Goal: Find specific page/section: Find specific page/section

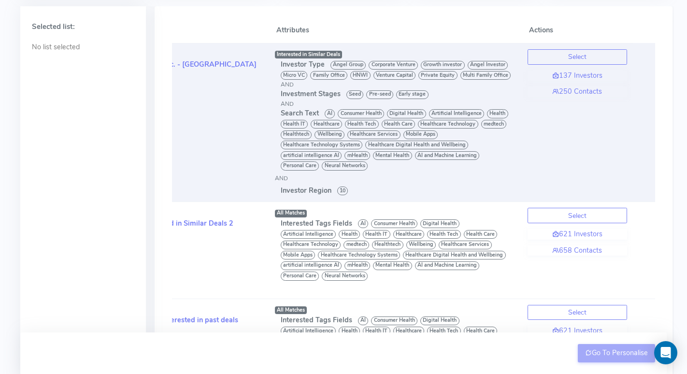
scroll to position [0, 86]
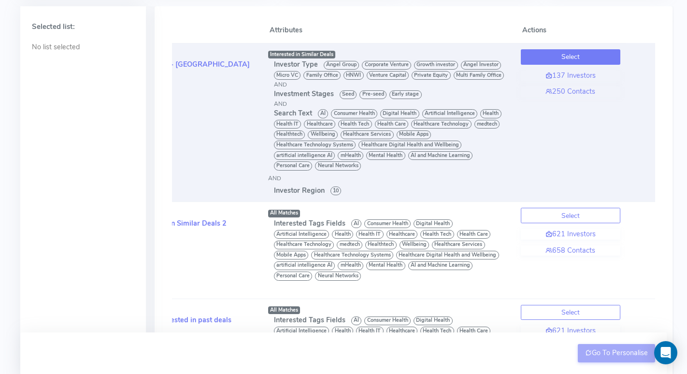
click at [599, 53] on button "Select" at bounding box center [569, 56] width 99 height 15
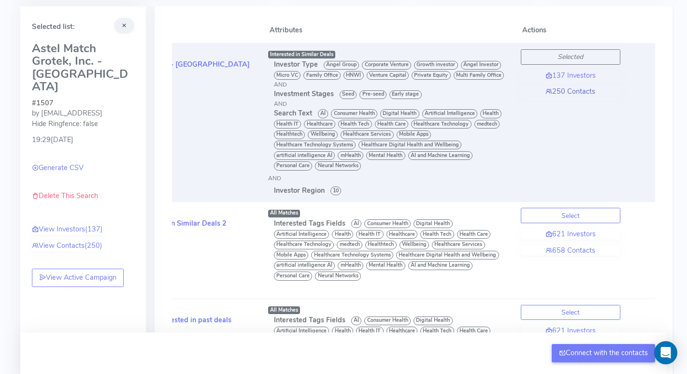
click at [572, 94] on link "250 Contacts" at bounding box center [569, 91] width 99 height 11
click at [572, 93] on link "250 Contacts" at bounding box center [569, 91] width 99 height 11
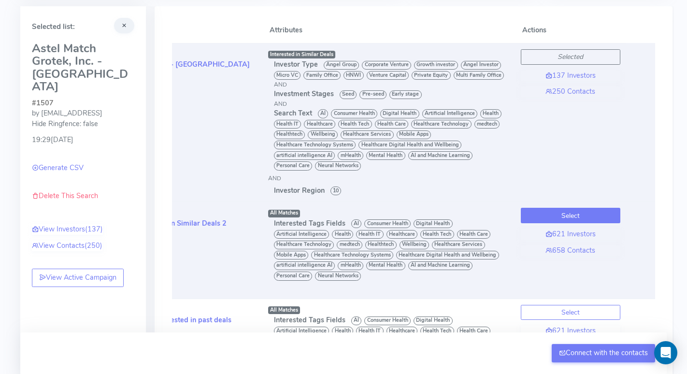
click at [557, 215] on button "Select" at bounding box center [569, 215] width 99 height 15
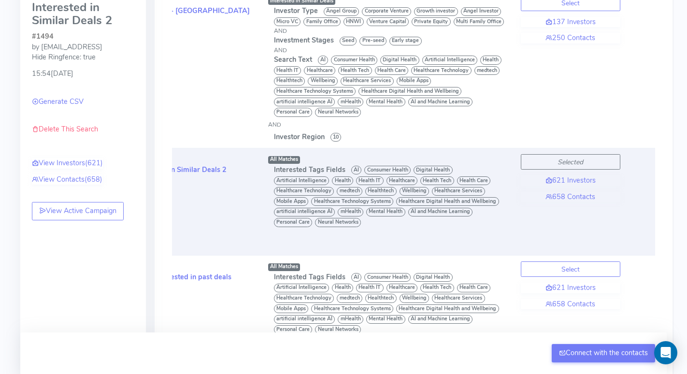
scroll to position [158, 0]
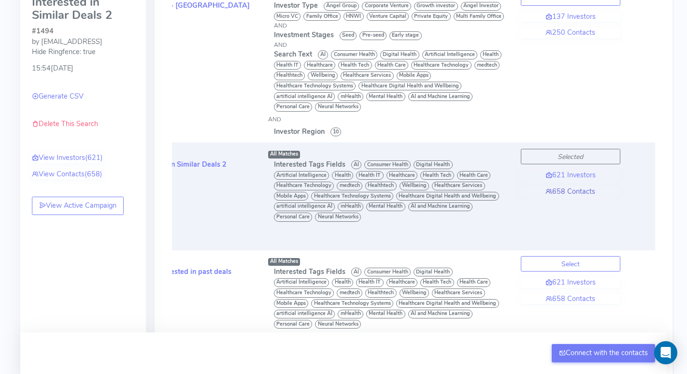
click at [556, 192] on link "658 Contacts" at bounding box center [569, 191] width 99 height 11
click at [557, 192] on link "658 Contacts" at bounding box center [569, 191] width 99 height 11
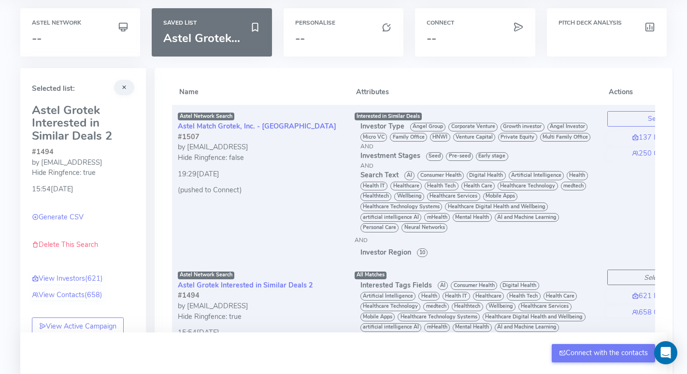
scroll to position [0, 86]
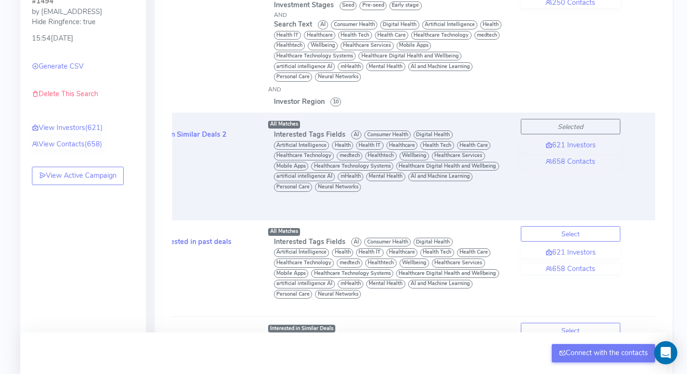
scroll to position [189, 0]
click at [563, 157] on link "658 Contacts" at bounding box center [569, 160] width 99 height 11
click at [560, 156] on link "658 Contacts" at bounding box center [569, 160] width 99 height 11
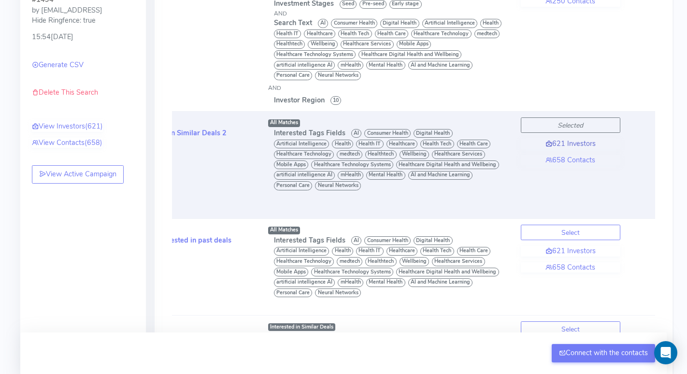
click at [578, 141] on link "621 Investors" at bounding box center [569, 144] width 99 height 11
click at [569, 162] on link "658 Contacts" at bounding box center [569, 160] width 99 height 11
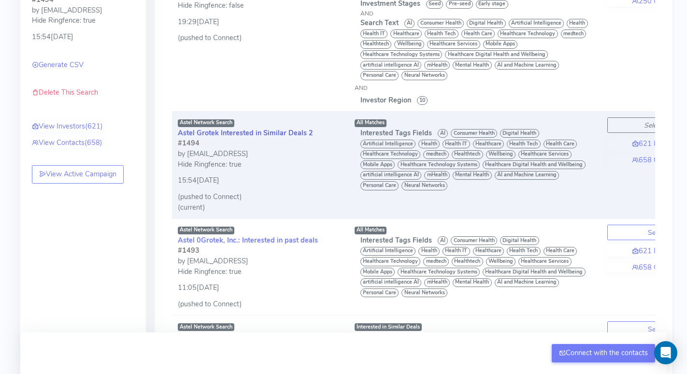
click at [281, 134] on link "Astel Grotek Interested in Similar Deals 2" at bounding box center [245, 133] width 135 height 10
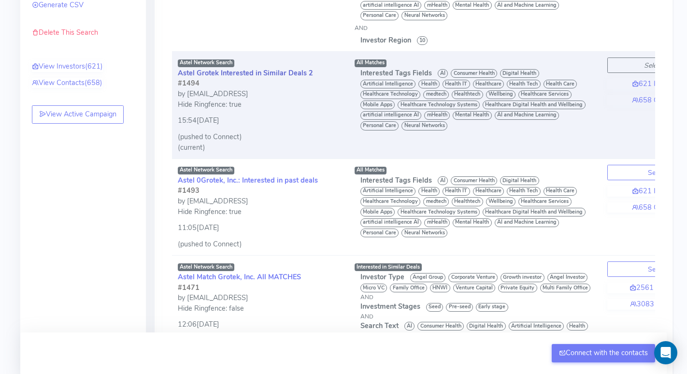
click at [262, 71] on link "Astel Grotek Interested in Similar Deals 2" at bounding box center [245, 73] width 135 height 10
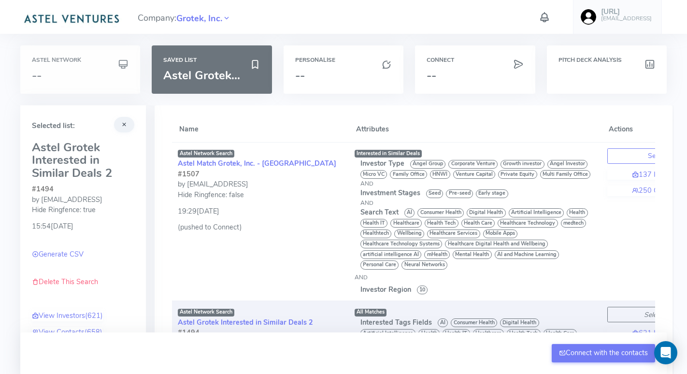
click at [88, 59] on h6 "Astel Network" at bounding box center [80, 60] width 97 height 6
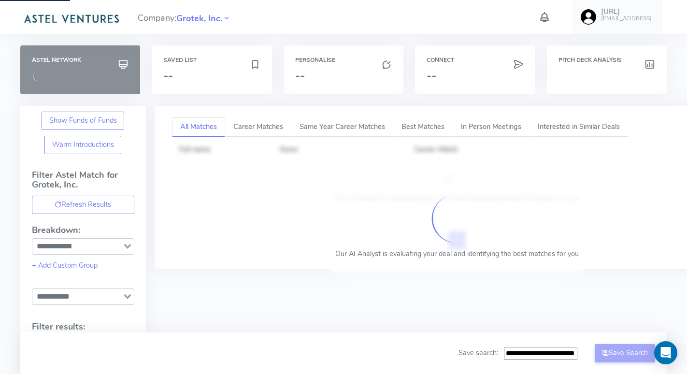
type input "**********"
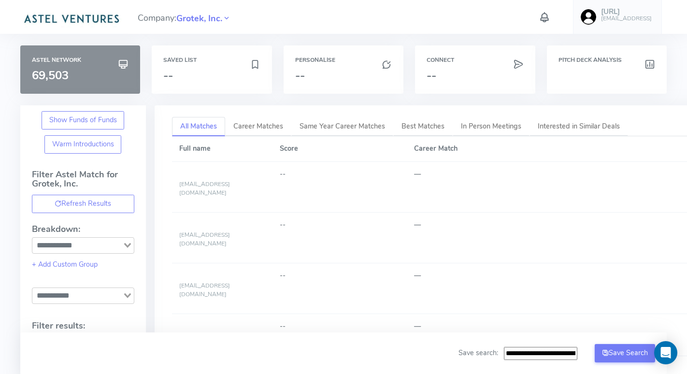
click at [88, 59] on h6 "Astel Network" at bounding box center [80, 60] width 97 height 6
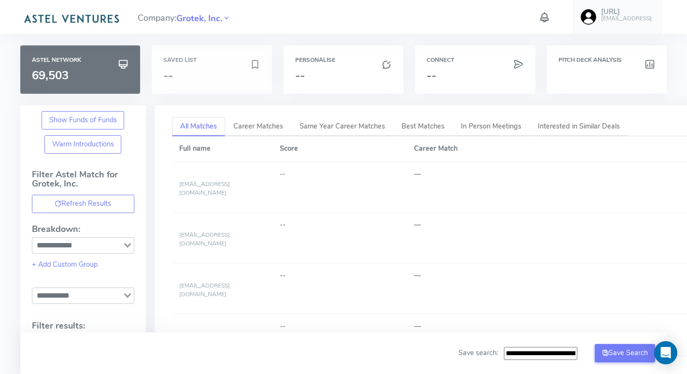
click at [207, 59] on h6 "Saved List" at bounding box center [211, 60] width 97 height 6
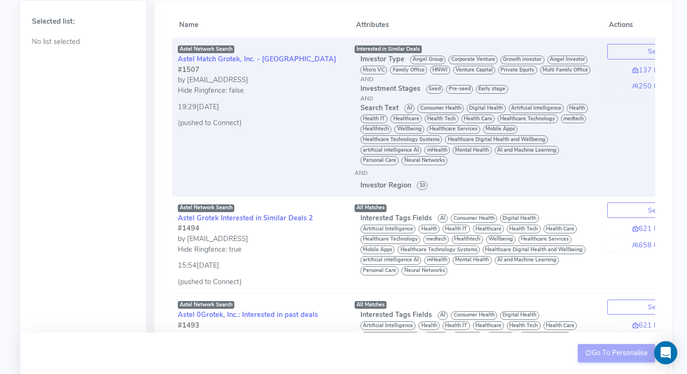
scroll to position [109, 0]
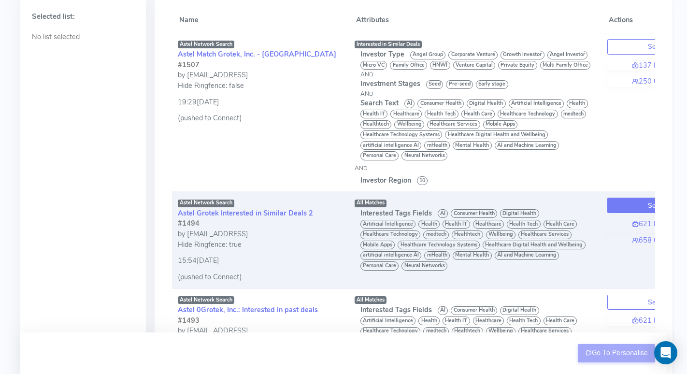
click at [645, 205] on button "Select" at bounding box center [656, 204] width 99 height 15
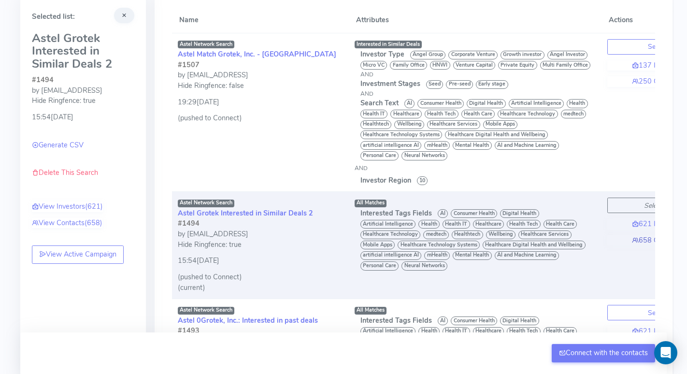
click at [639, 239] on link "658 Contacts" at bounding box center [656, 240] width 99 height 11
